Goal: Navigation & Orientation: Find specific page/section

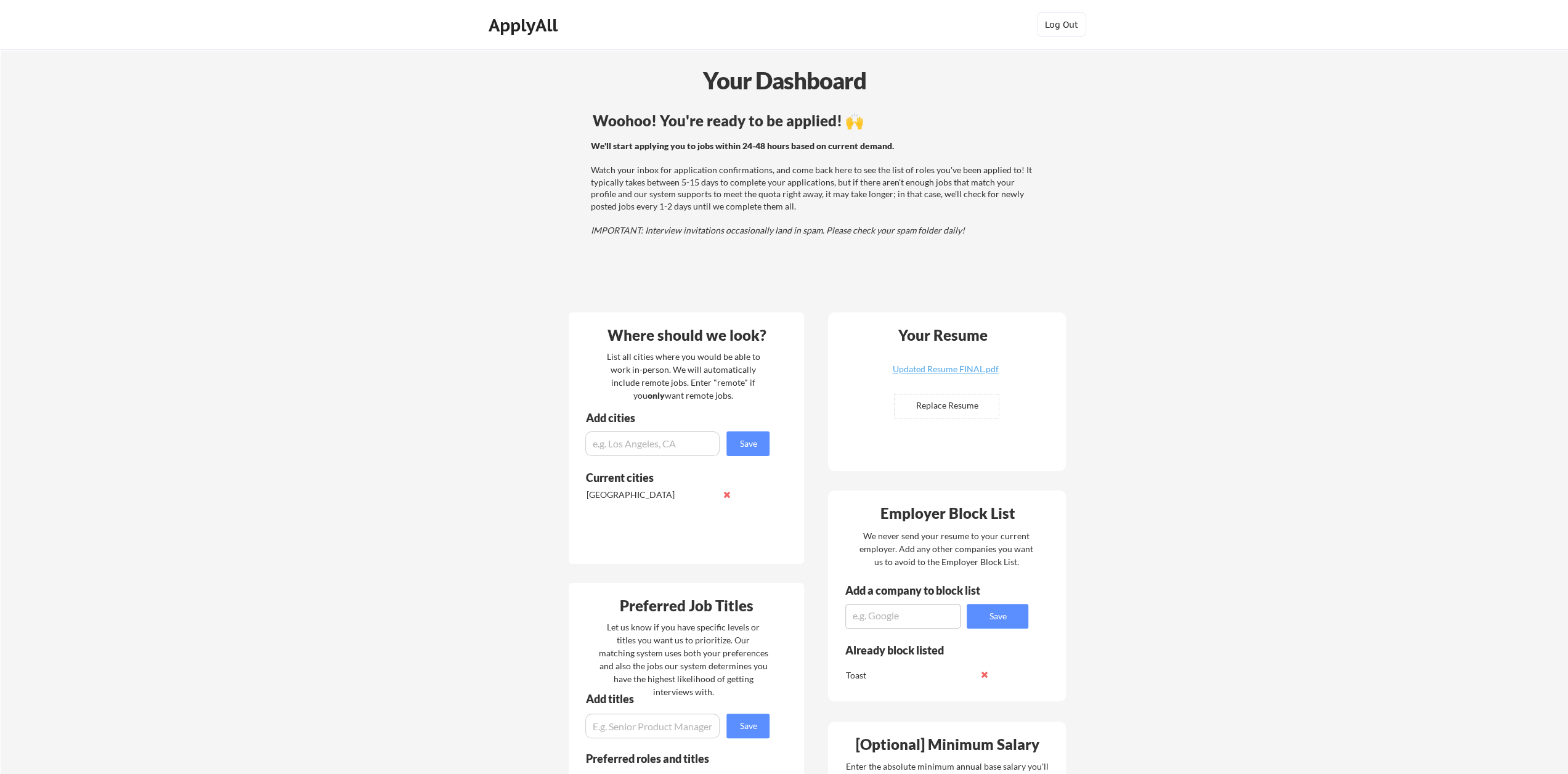
click at [940, 188] on div "We'll start applying you to jobs within 24-48 hours based on current demand. Wa…" at bounding box center [812, 188] width 444 height 97
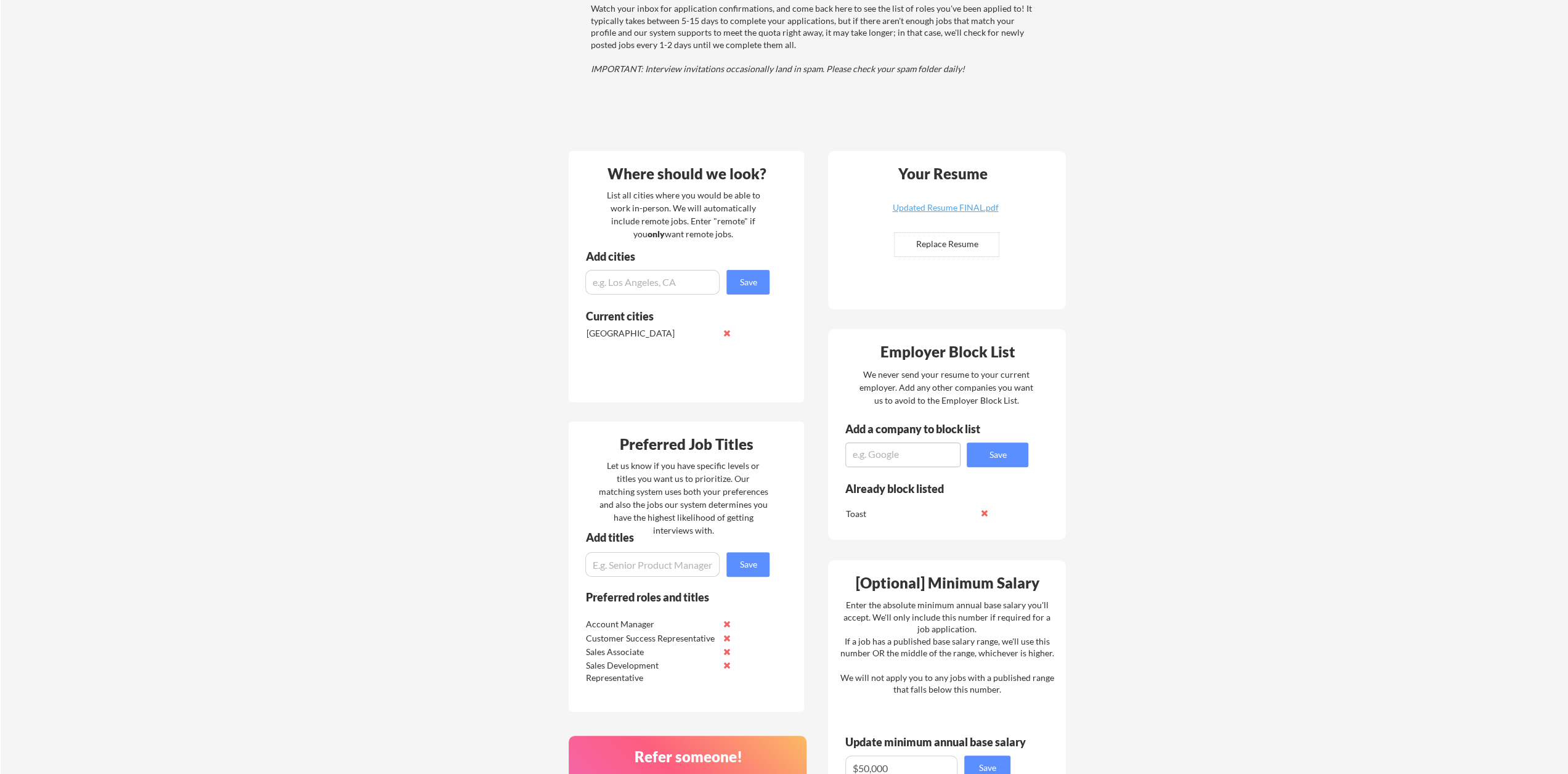
scroll to position [155, 0]
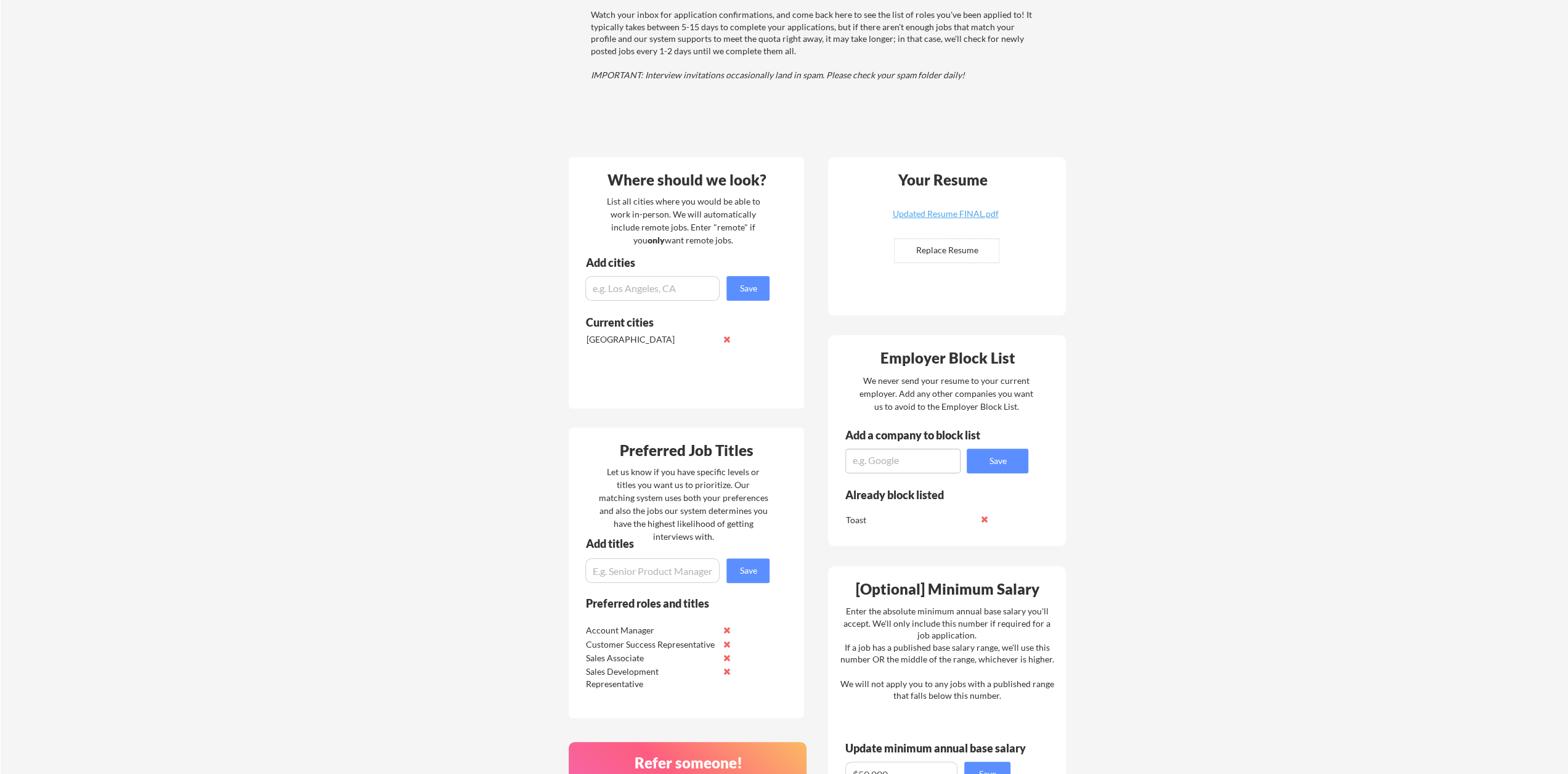
click at [1156, 181] on div "Your Dashboard Woohoo! You're ready to be applied! 🙌 We'll start applying you t…" at bounding box center [784, 482] width 1567 height 1176
click at [462, 127] on div "Your Dashboard Woohoo! You're ready to be applied! 🙌 We'll start applying you t…" at bounding box center [784, 482] width 1567 height 1176
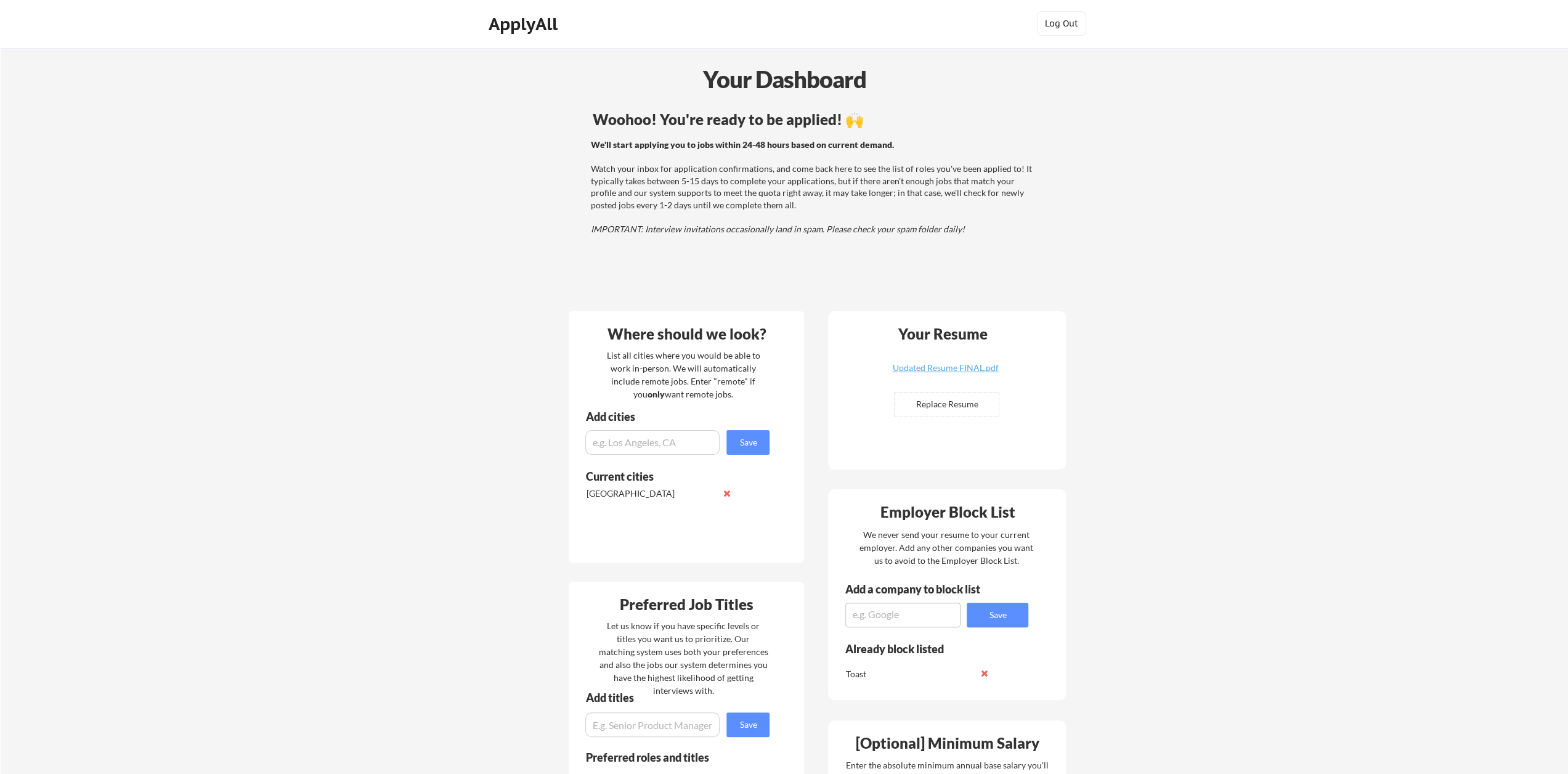
scroll to position [0, 0]
click at [807, 177] on div "We'll start applying you to jobs within 24-48 hours based on current demand. Wa…" at bounding box center [812, 188] width 444 height 97
click at [779, 212] on div "We'll start applying you to jobs within 24-48 hours based on current demand. Wa…" at bounding box center [812, 188] width 444 height 97
